Goal: Task Accomplishment & Management: Use online tool/utility

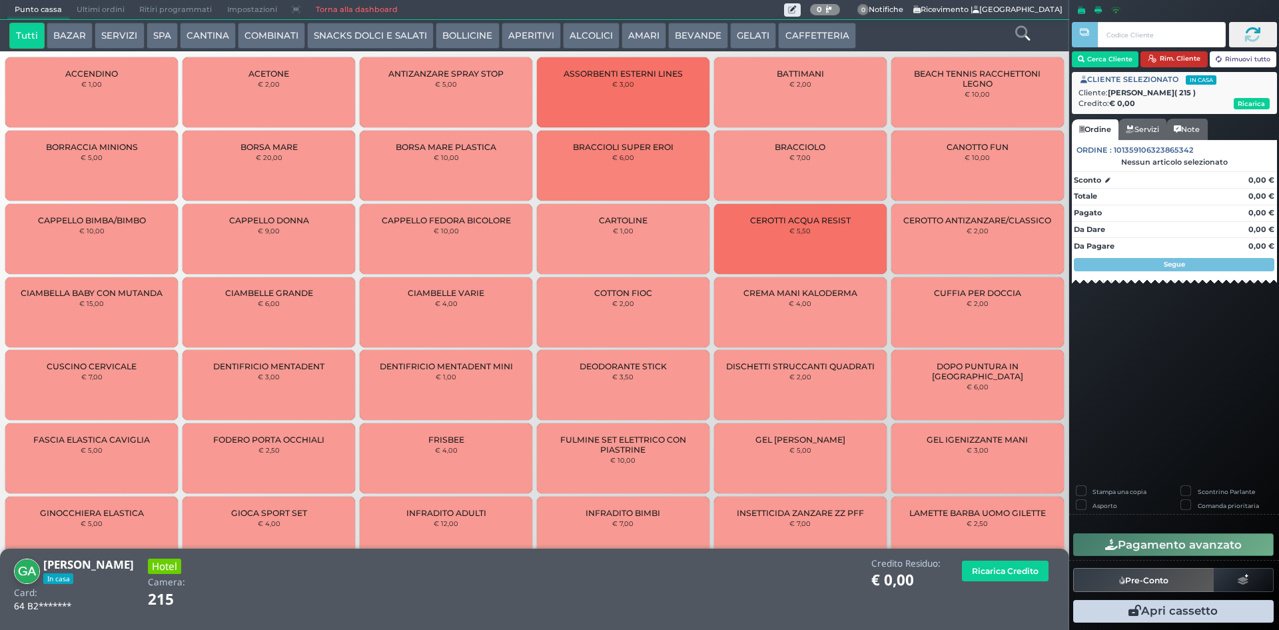
click at [1171, 58] on button "Rim. Cliente" at bounding box center [1174, 59] width 67 height 16
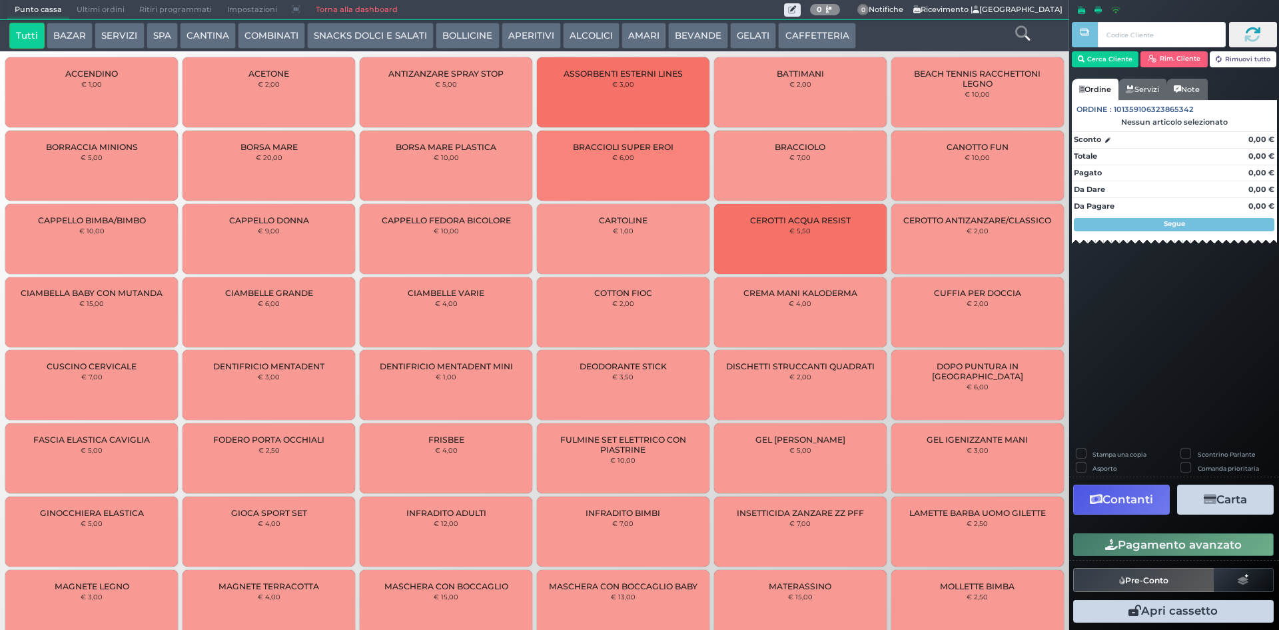
click at [256, 34] on button "COMBINATI" at bounding box center [271, 36] width 67 height 27
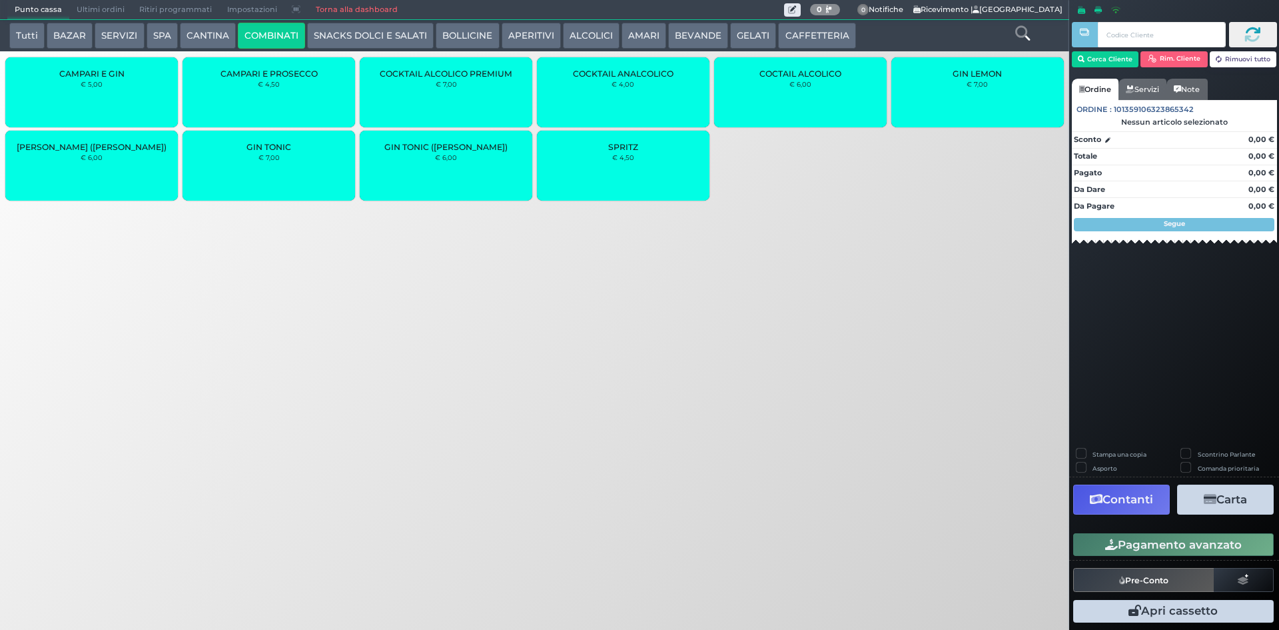
click at [602, 172] on div "SPRITZ € 4,50" at bounding box center [623, 166] width 173 height 70
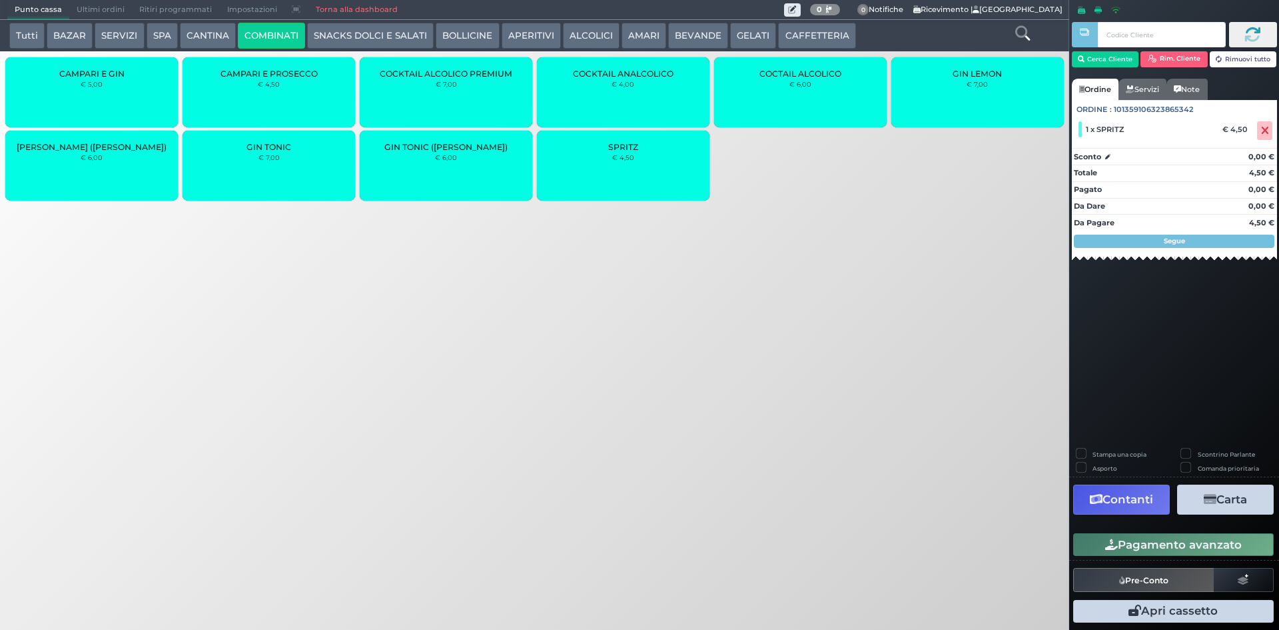
click at [1183, 542] on button "Pagamento avanzato" at bounding box center [1173, 544] width 201 height 23
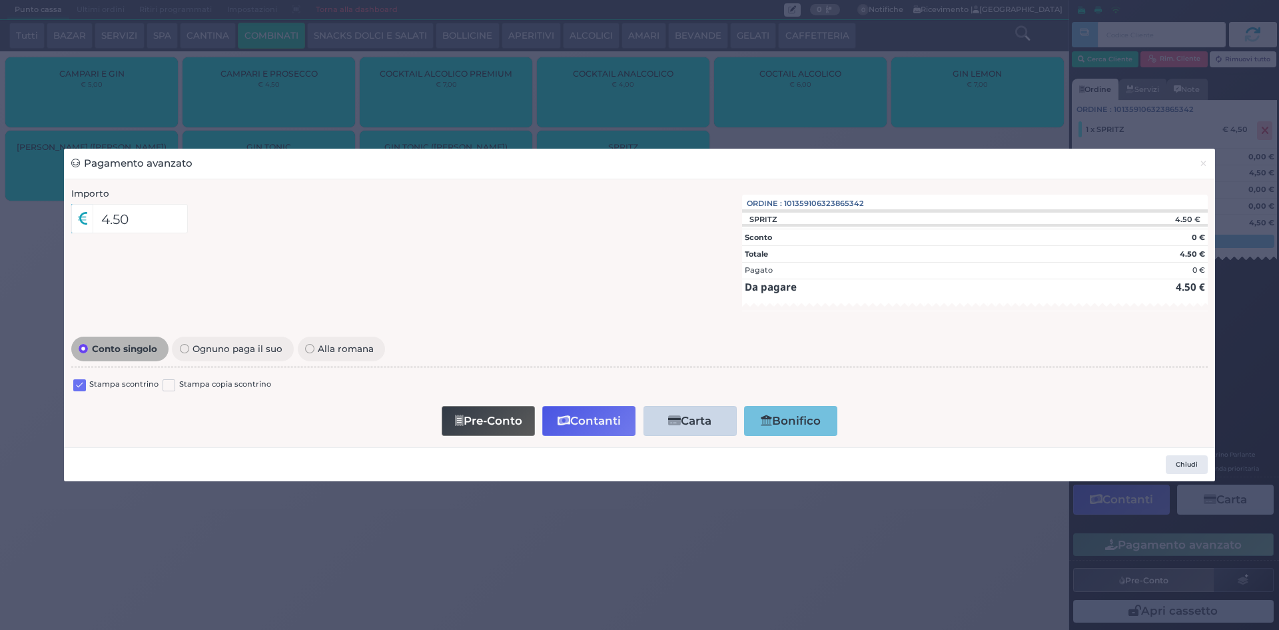
click at [81, 385] on label at bounding box center [79, 385] width 13 height 13
click at [0, 0] on input "checkbox" at bounding box center [0, 0] width 0 height 0
click at [608, 419] on button "Contanti" at bounding box center [588, 421] width 93 height 30
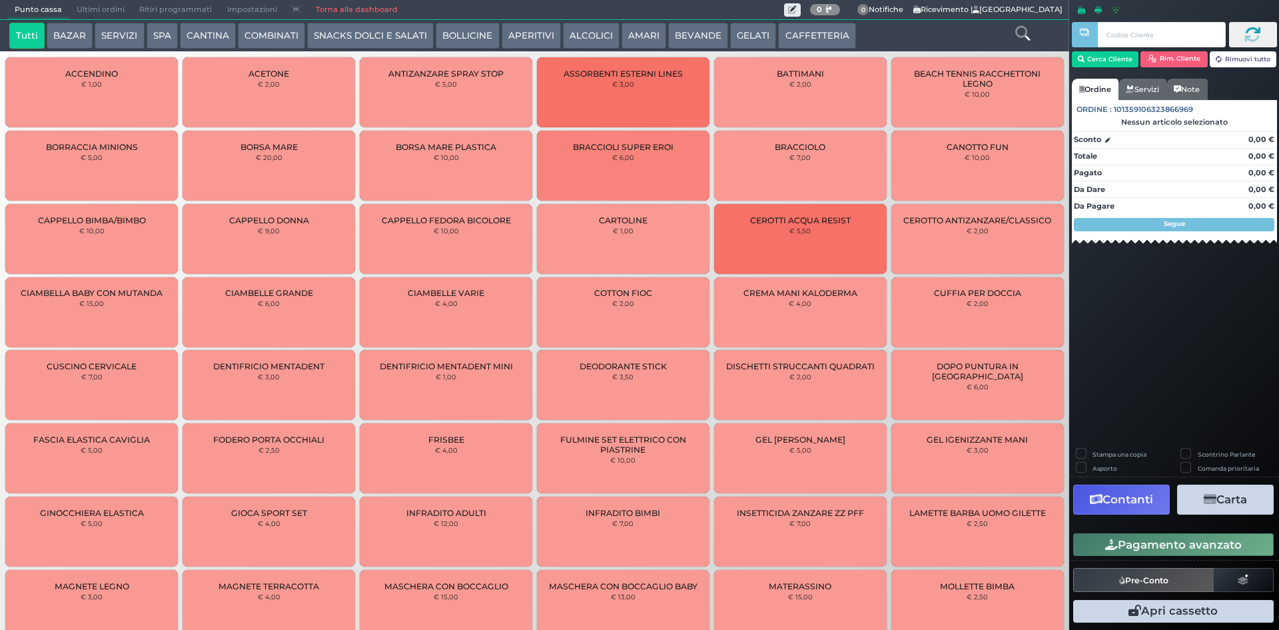
click at [112, 3] on span "Ultimi ordini" at bounding box center [100, 10] width 63 height 19
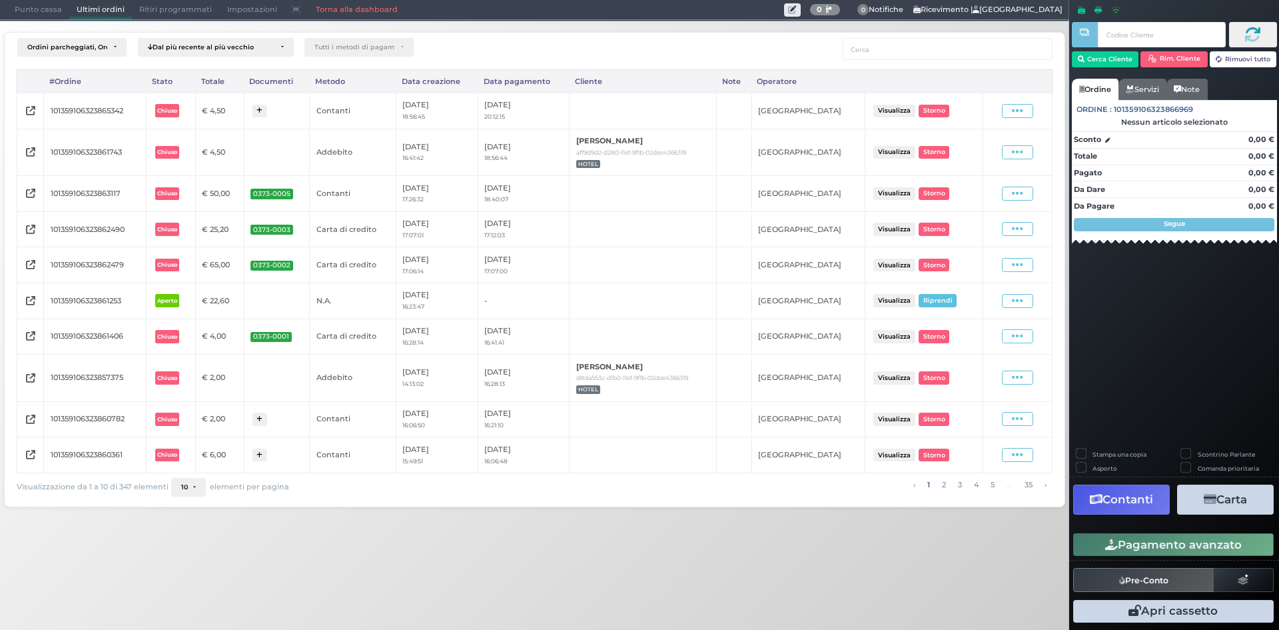
click at [1021, 115] on icon at bounding box center [1017, 111] width 11 height 13
click at [981, 149] on span "Ristampa Pre-Conto" at bounding box center [987, 149] width 55 height 23
